Goal: Task Accomplishment & Management: Complete application form

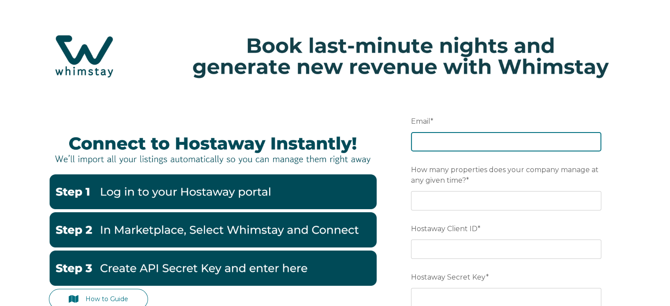
click at [445, 139] on input "Email *" at bounding box center [506, 141] width 190 height 19
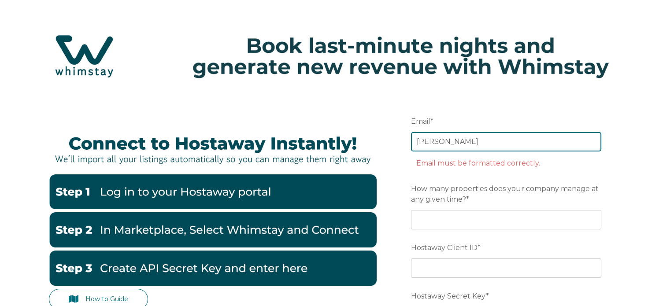
type input "[PERSON_NAME][EMAIL_ADDRESS][DOMAIN_NAME]"
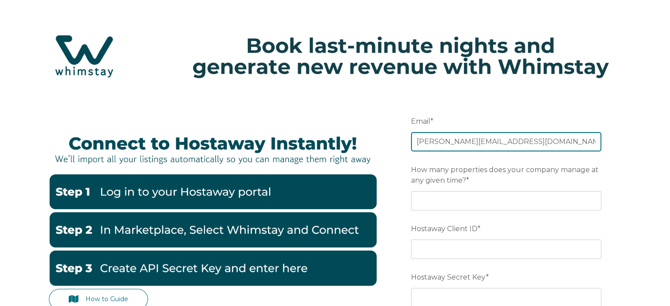
scroll to position [27, 0]
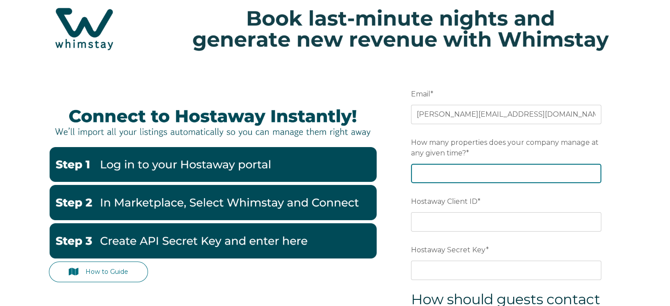
click at [465, 177] on input "How many properties does your company manage at any given time? *" at bounding box center [506, 173] width 190 height 19
type input "20"
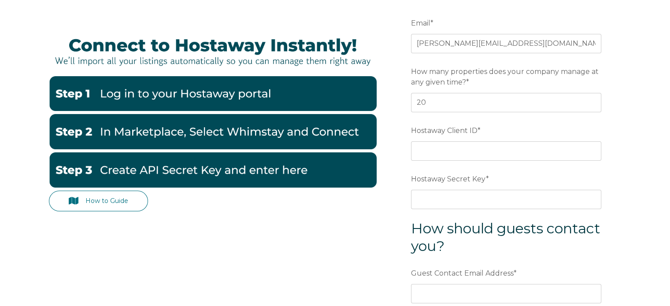
scroll to position [99, 0]
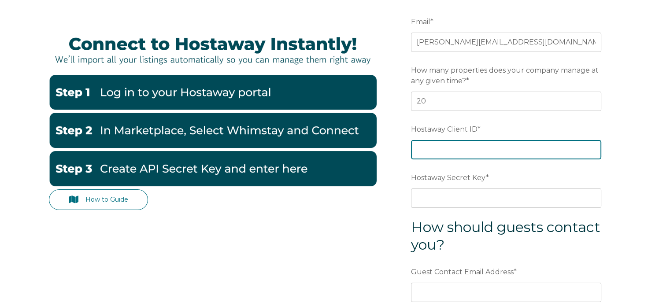
click at [453, 149] on input "Hostaway Client ID *" at bounding box center [506, 149] width 190 height 19
click at [431, 145] on input "Hostaway Client ID *" at bounding box center [506, 149] width 190 height 19
paste input "41611"
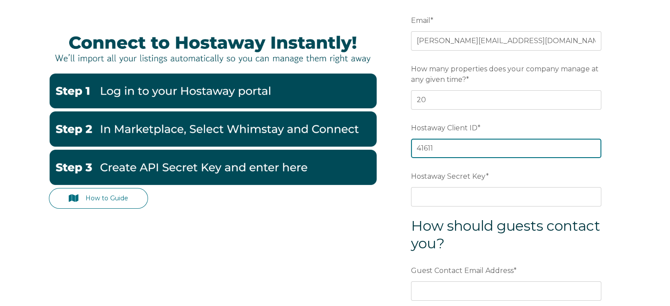
scroll to position [100, 0]
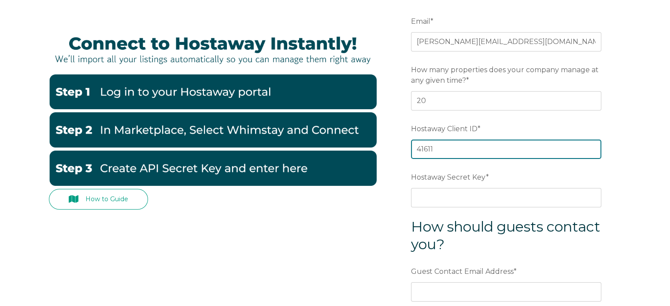
type input "41611"
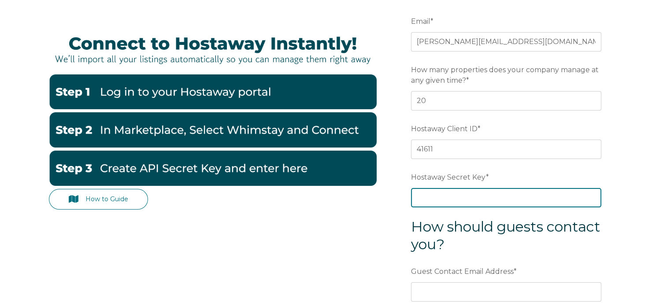
click at [434, 196] on input "Hostaway Secret Key *" at bounding box center [506, 197] width 190 height 19
paste input "9aabb55187544c94f6d286ec7960eb7a0587c1a6ce70a2e4d5e58b619734cc5d"
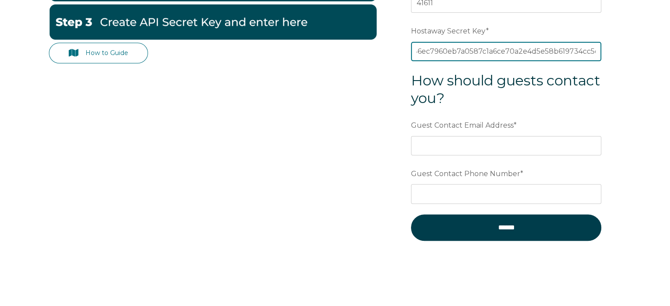
scroll to position [247, 0]
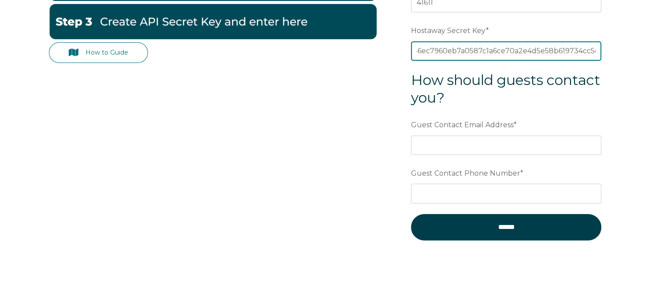
type input "9aabb55187544c94f6d286ec7960eb7a0587c1a6ce70a2e4d5e58b619734cc5d"
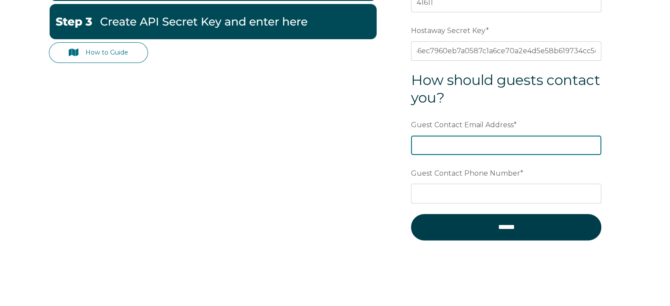
click at [451, 142] on input "Guest Contact Email Address *" at bounding box center [506, 145] width 190 height 19
type input "[PERSON_NAME][EMAIL_ADDRESS][DOMAIN_NAME]"
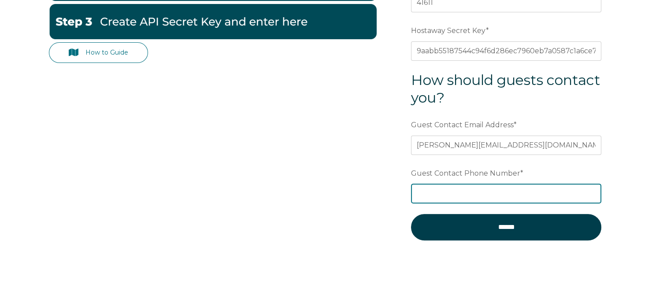
click at [467, 191] on input "Guest Contact Phone Number *" at bounding box center [506, 193] width 190 height 19
type input "5"
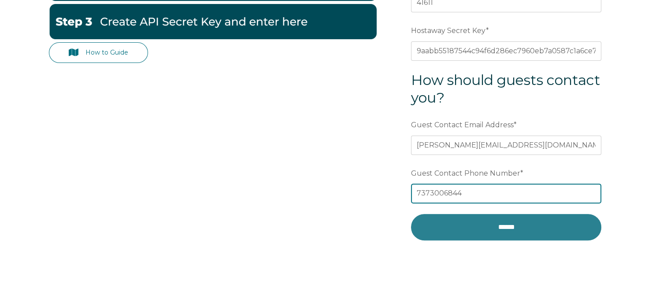
type input "7373006844"
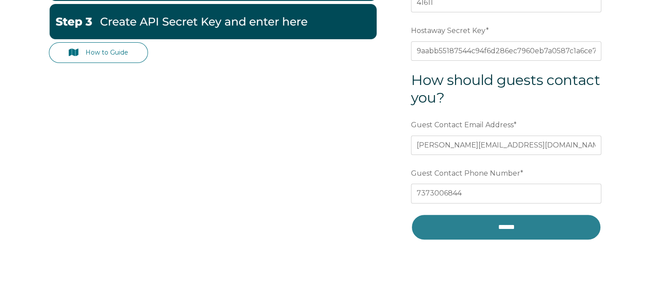
click at [504, 227] on input "******" at bounding box center [506, 227] width 190 height 26
